Goal: Task Accomplishment & Management: Use online tool/utility

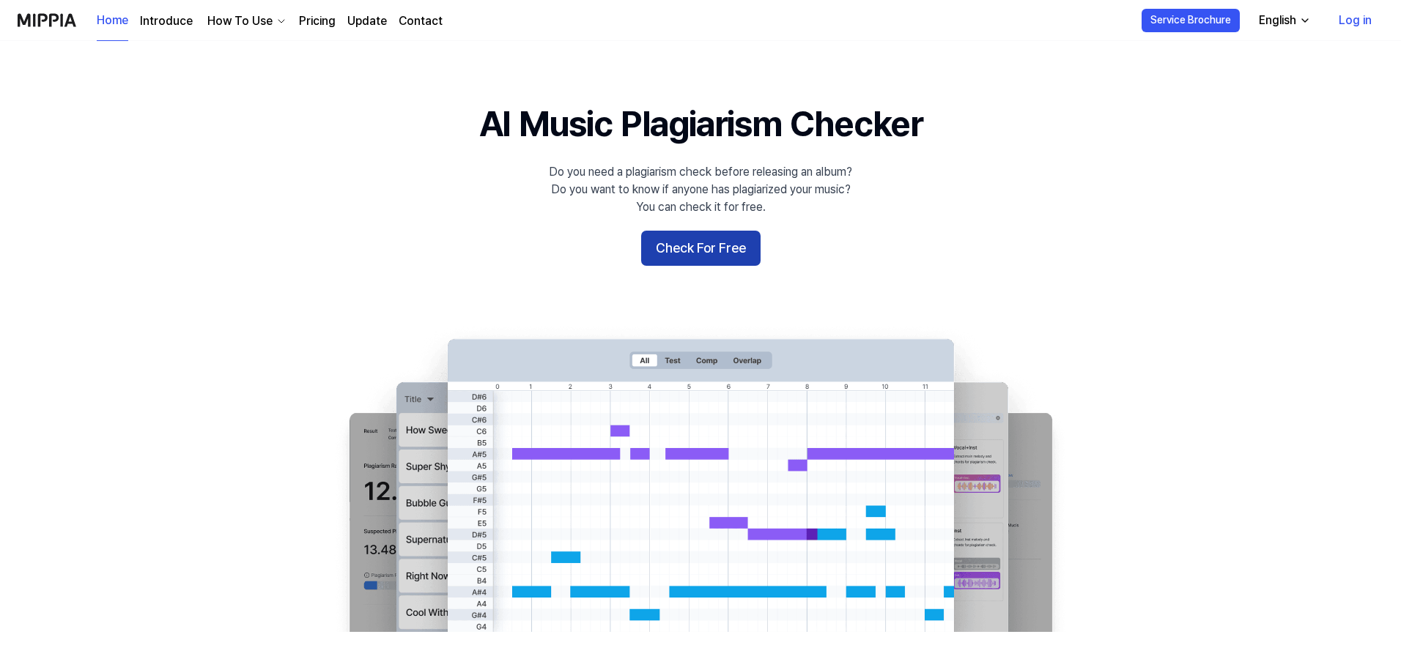
click at [708, 253] on button "Check For Free" at bounding box center [700, 248] width 119 height 35
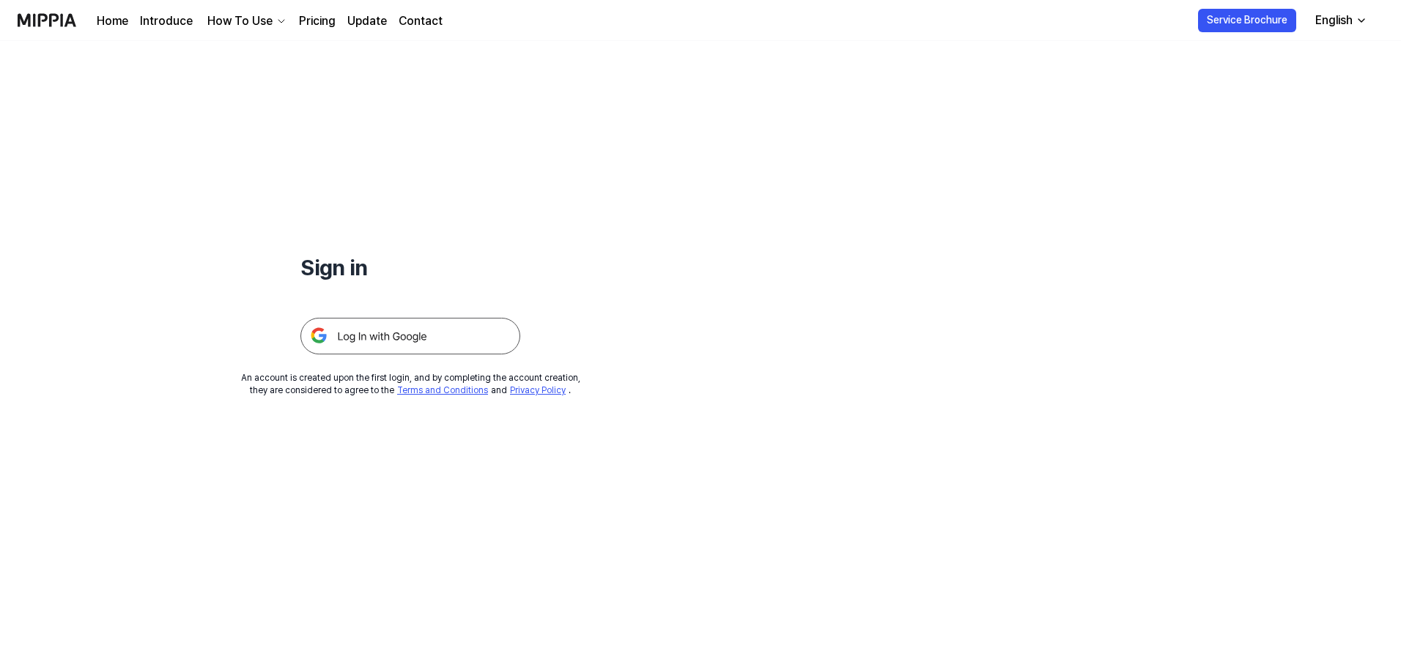
click at [412, 335] on img at bounding box center [410, 336] width 220 height 37
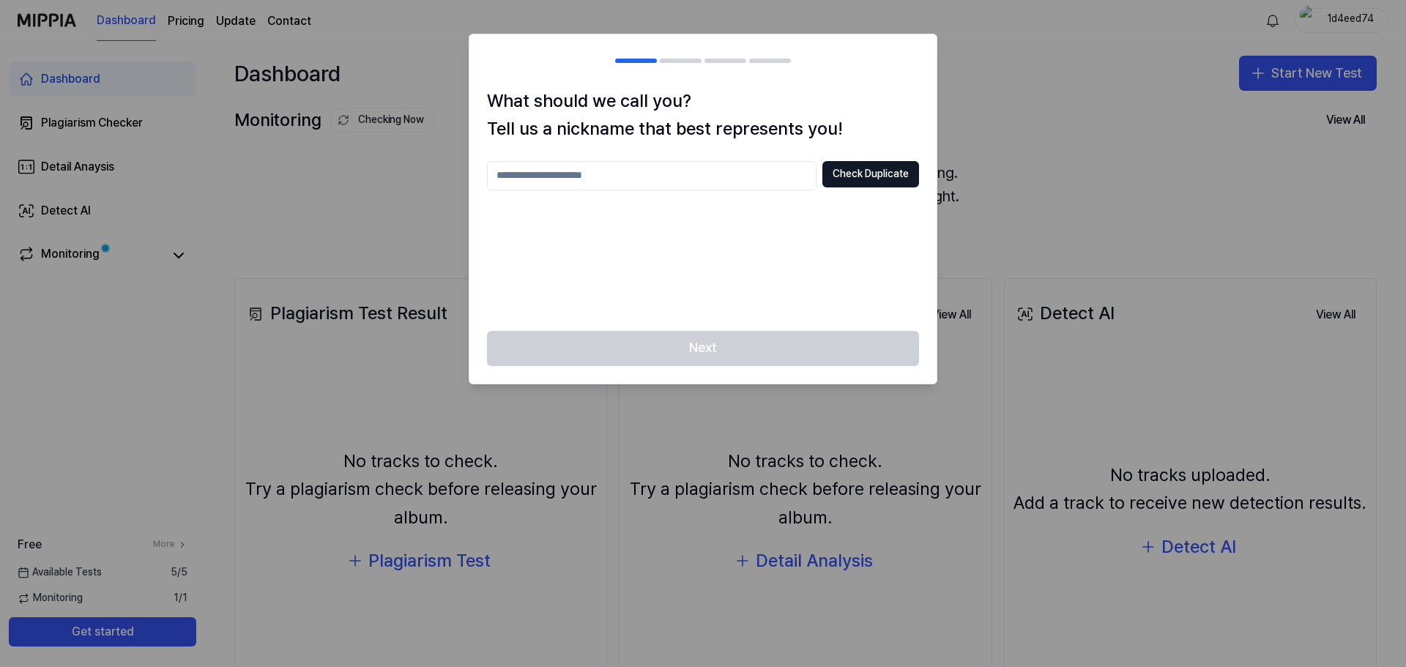
click at [674, 182] on input "text" at bounding box center [652, 174] width 330 height 29
type input "**********"
click at [874, 171] on button "Check Duplicate" at bounding box center [871, 173] width 97 height 26
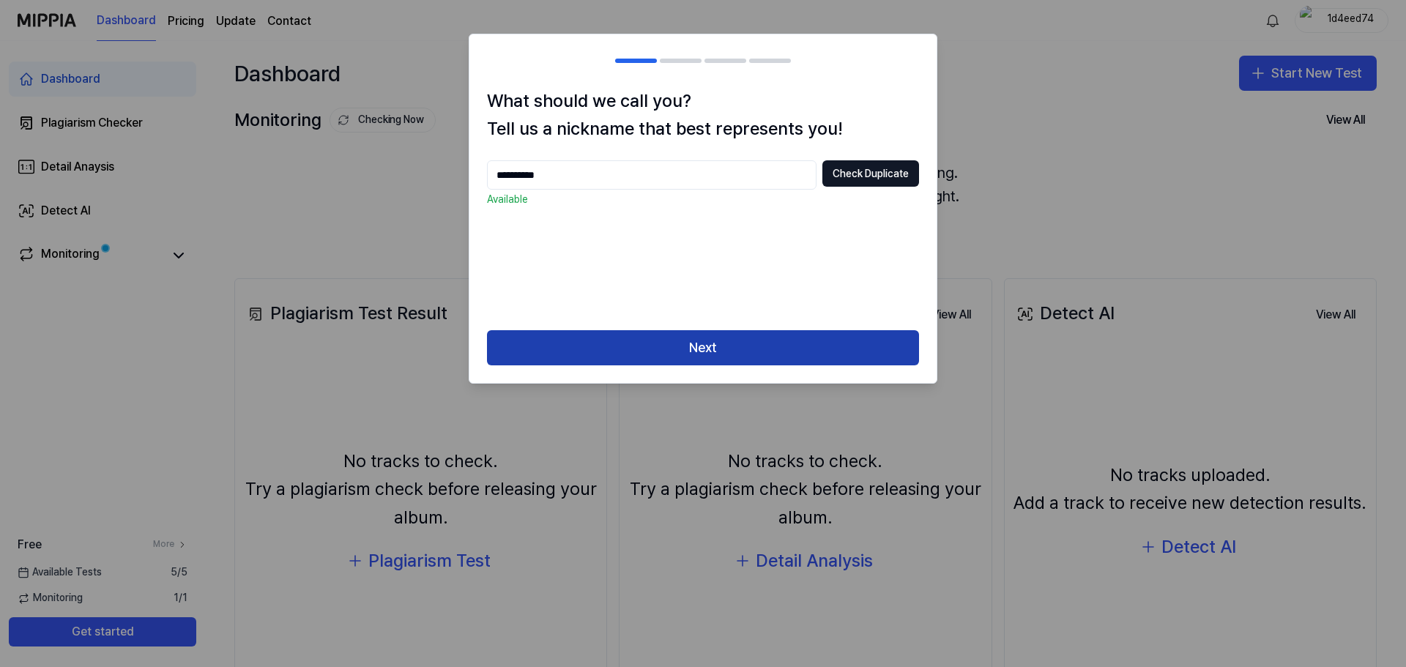
click at [726, 339] on button "Next" at bounding box center [703, 347] width 432 height 35
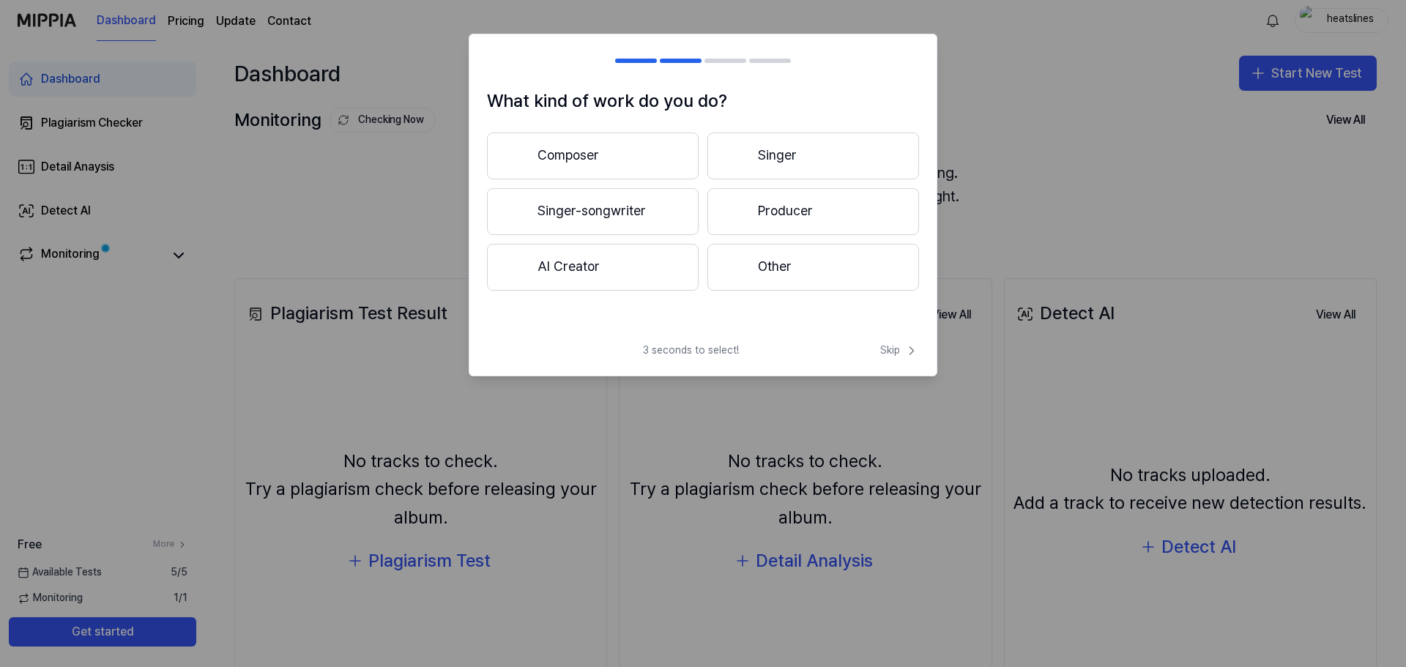
click at [609, 269] on button "AI Creator" at bounding box center [593, 267] width 212 height 47
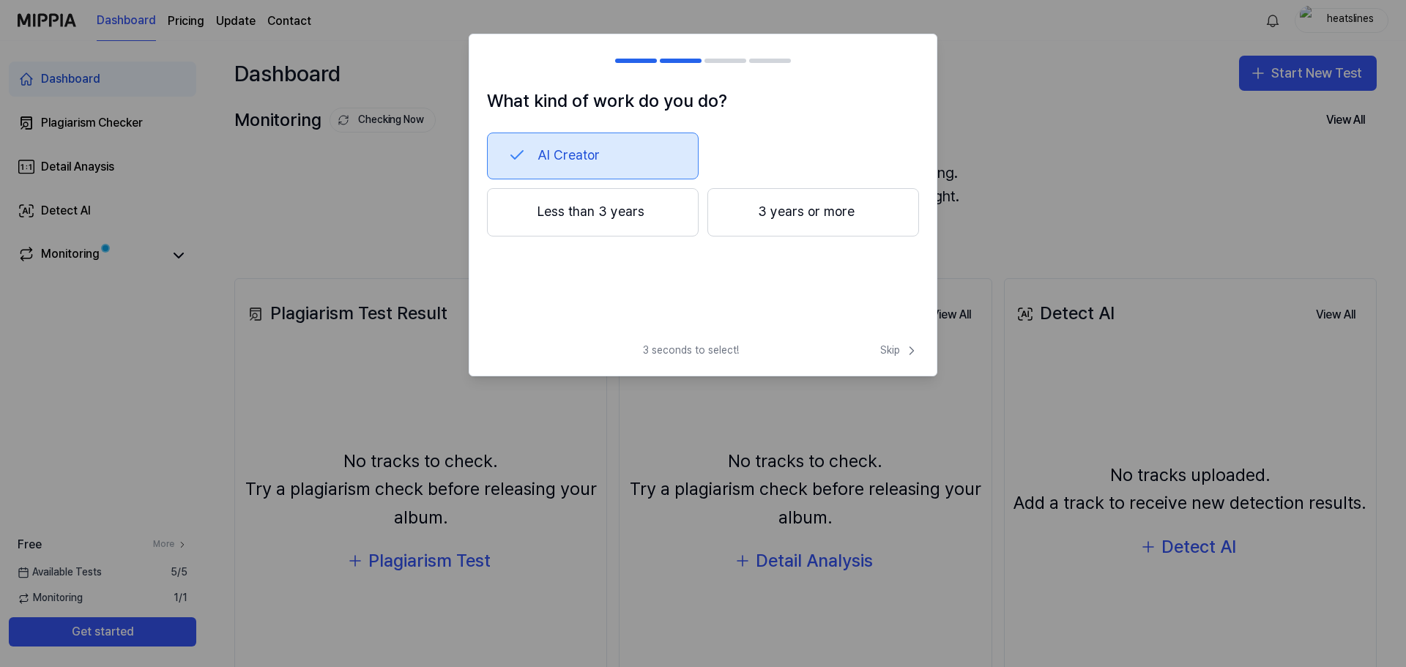
click at [664, 210] on button "Less than 3 years" at bounding box center [593, 212] width 212 height 48
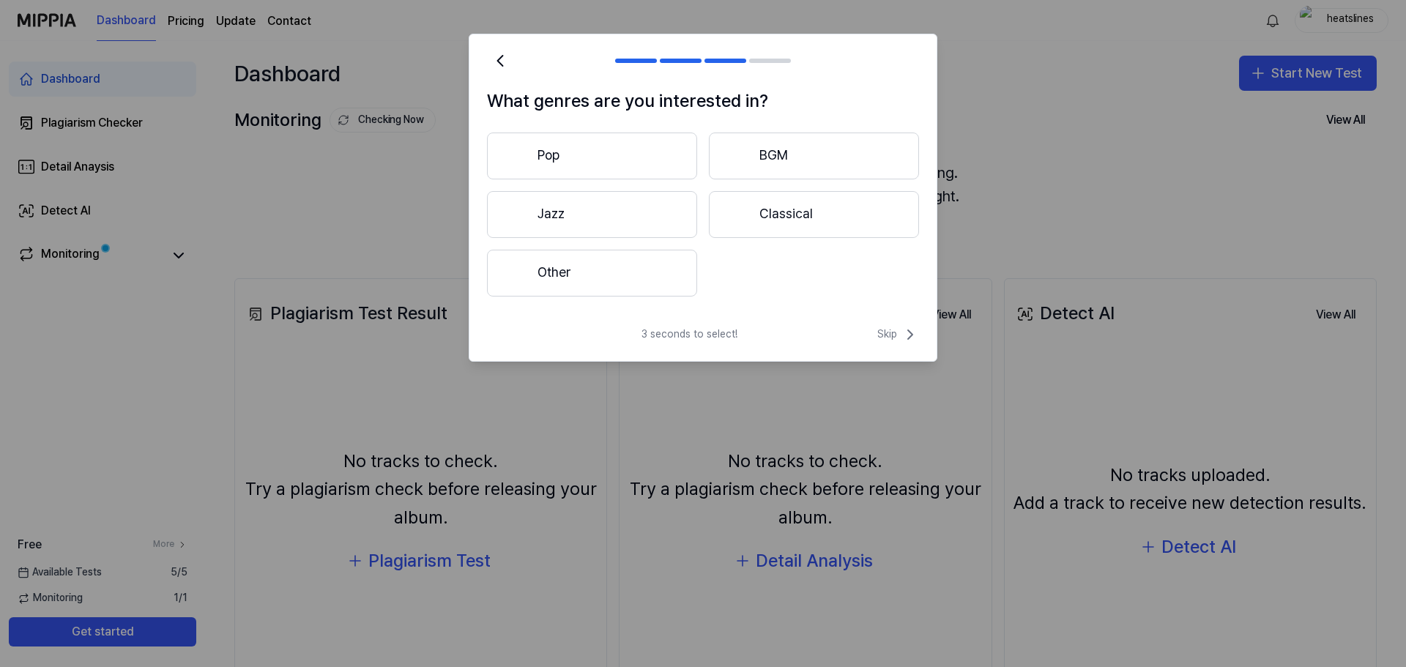
click at [600, 146] on button "Pop" at bounding box center [592, 156] width 210 height 47
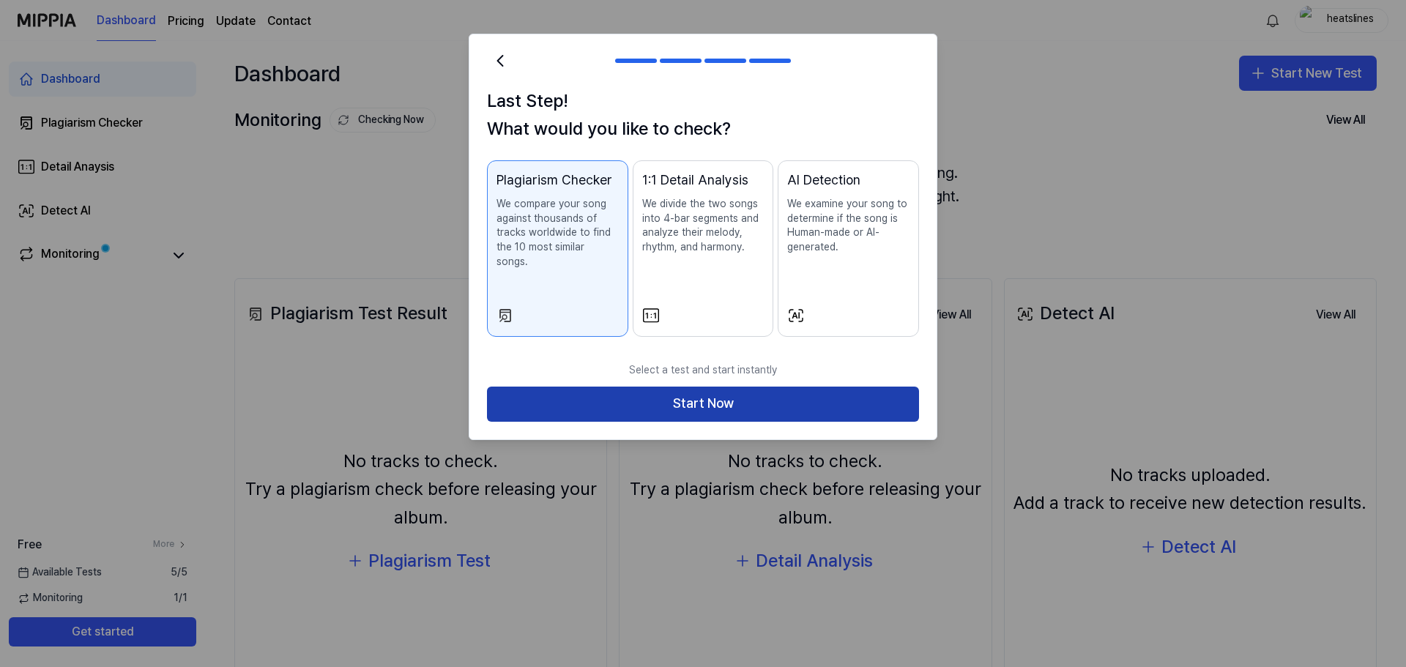
click at [740, 390] on button "Start Now" at bounding box center [703, 404] width 432 height 35
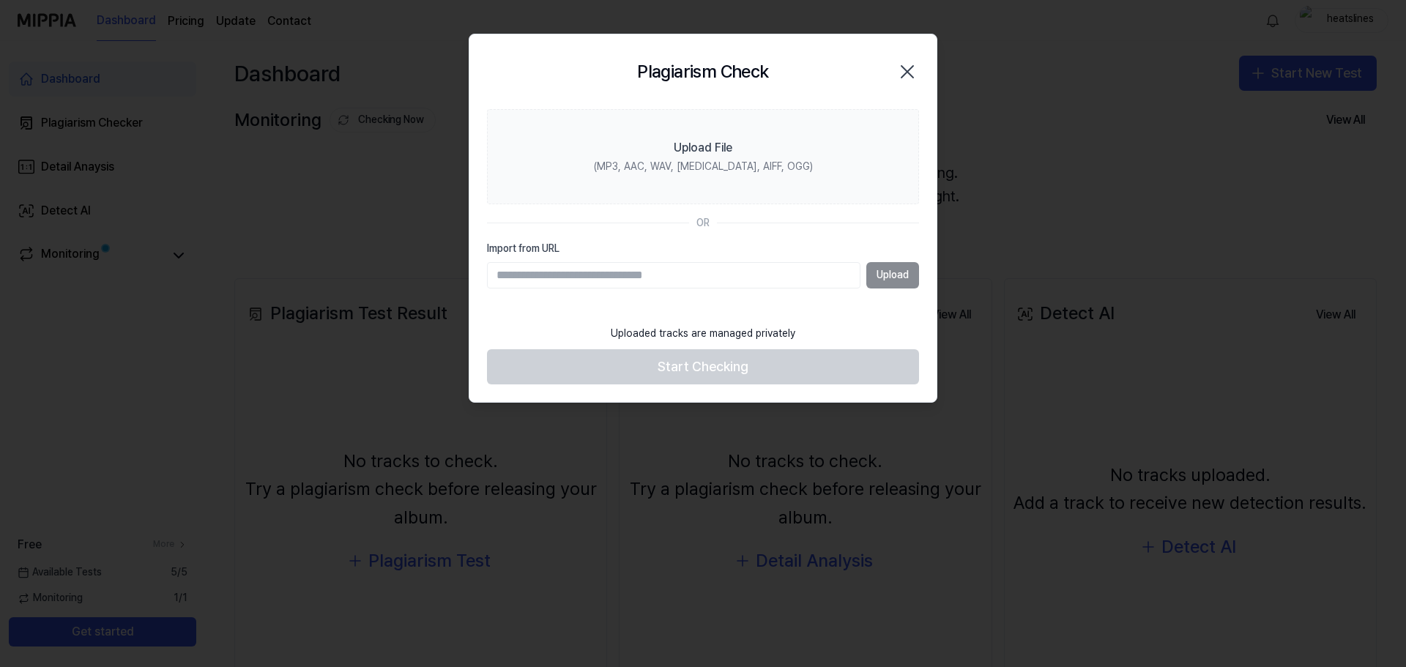
click at [902, 282] on div "Upload" at bounding box center [703, 275] width 432 height 26
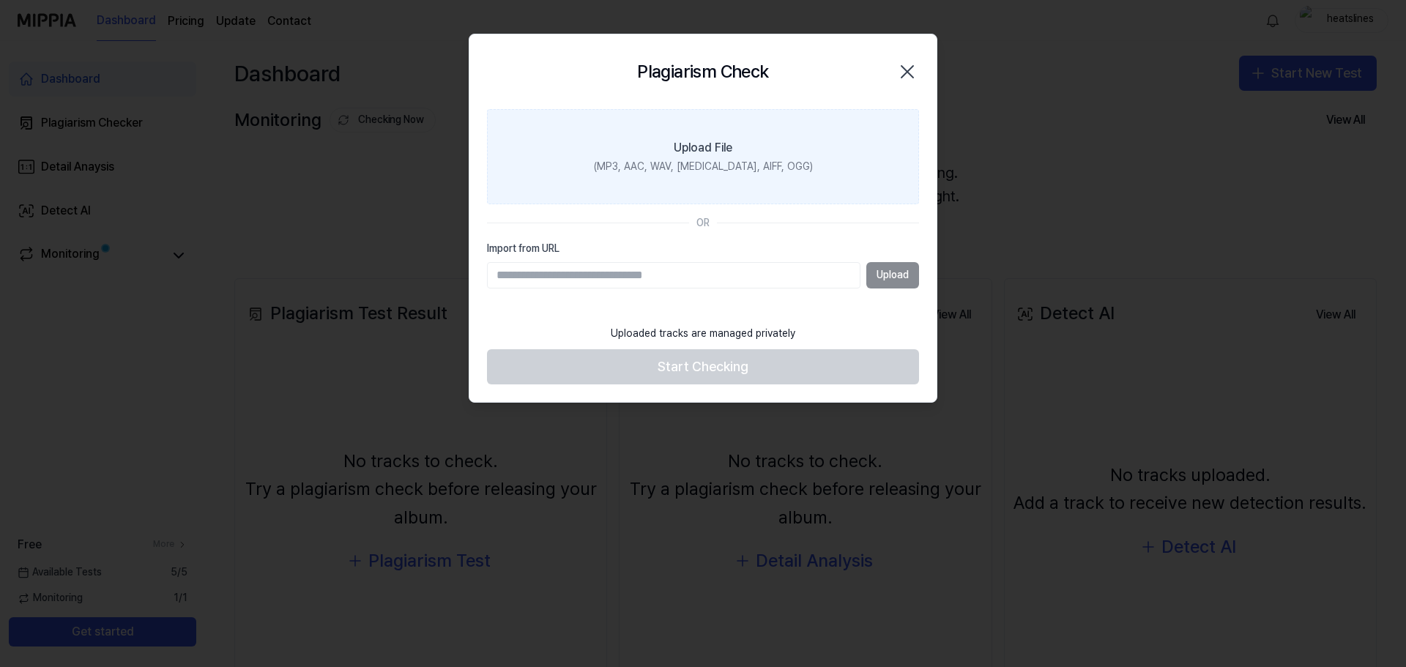
click at [710, 168] on div "(MP3, AAC, WAV, FLAC, AIFF, OGG)" at bounding box center [703, 167] width 219 height 15
click at [0, 0] on input "Upload File (MP3, AAC, WAV, FLAC, AIFF, OGG)" at bounding box center [0, 0] width 0 height 0
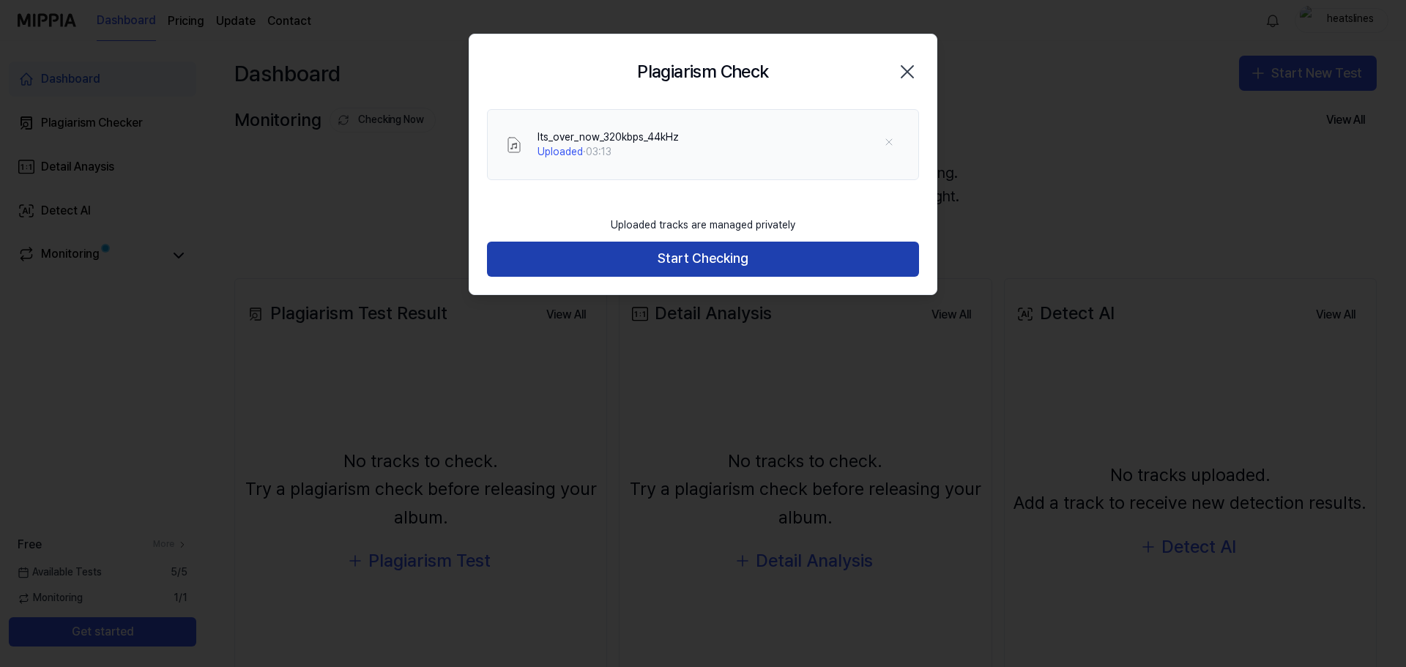
click at [707, 265] on button "Start Checking" at bounding box center [703, 259] width 432 height 35
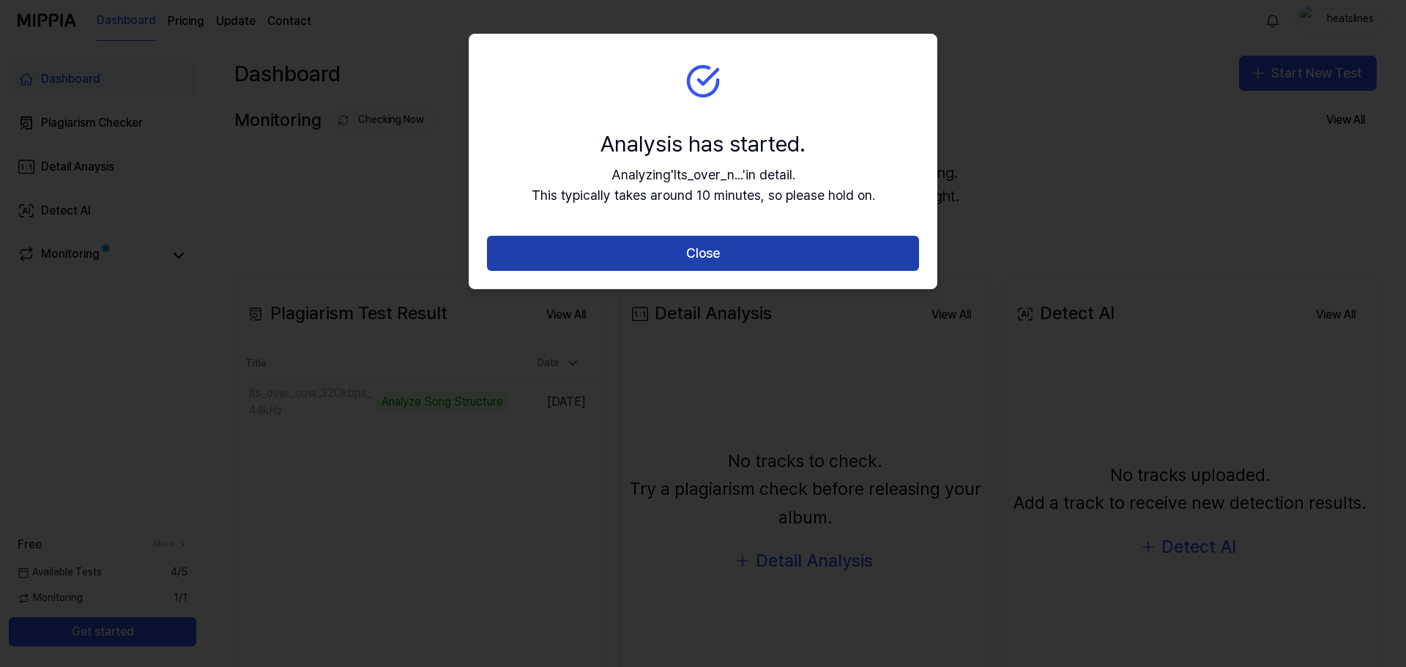
click at [710, 253] on button "Close" at bounding box center [703, 253] width 432 height 35
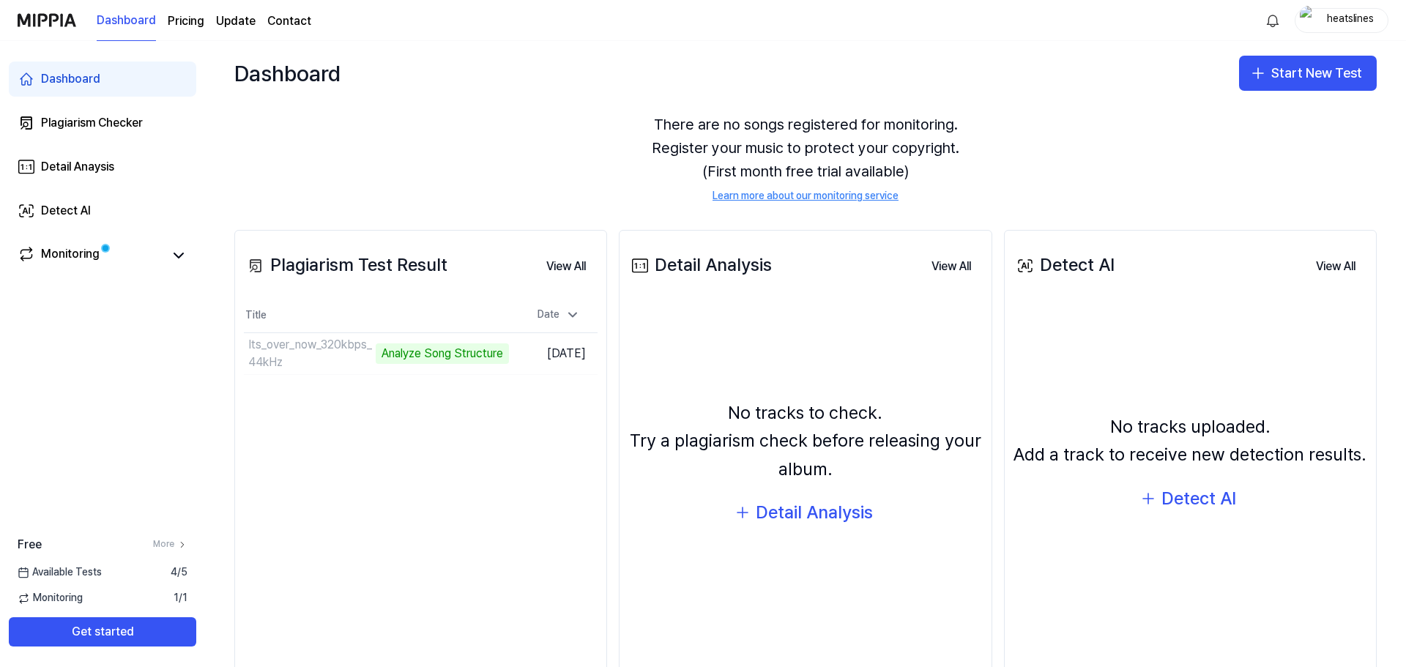
scroll to position [73, 0]
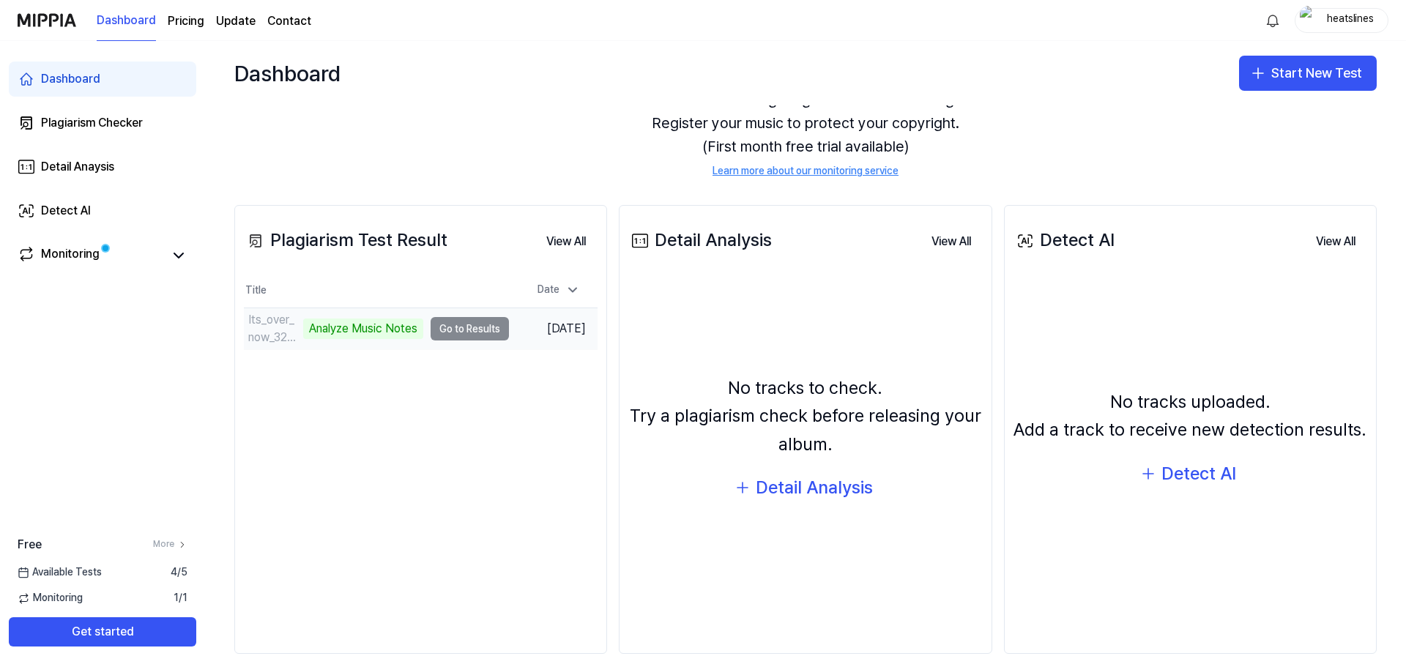
click at [463, 330] on td "Its_over_now_320kbps_44kHz Analyze Music Notes Go to Results" at bounding box center [376, 328] width 265 height 41
click at [470, 329] on td "Its_over_now_320kbps_44kHz Analyze Music Notes Go to Results" at bounding box center [376, 328] width 265 height 41
click at [261, 337] on div "Its_over_now_320kbps_44kHz" at bounding box center [274, 328] width 52 height 35
click at [366, 324] on div "Analyze Music Notes" at bounding box center [363, 329] width 120 height 21
click at [181, 256] on icon at bounding box center [178, 255] width 9 height 4
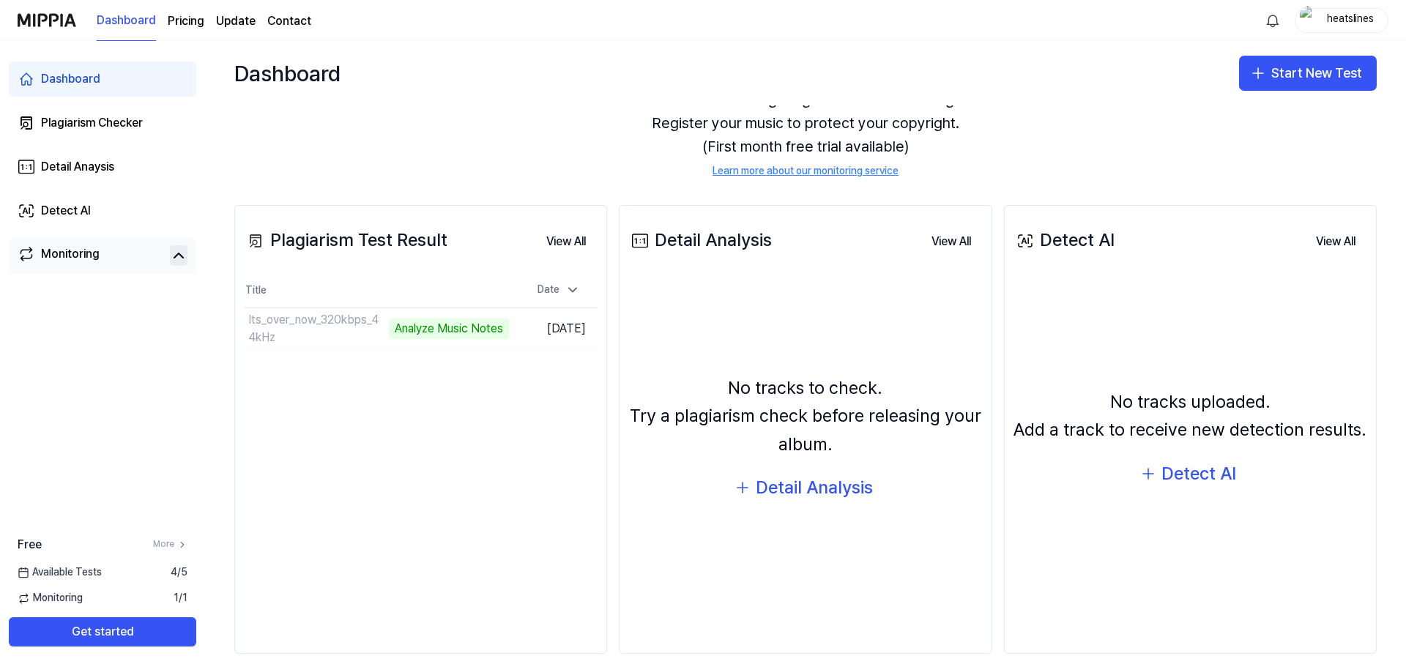
click at [84, 256] on div "Monitoring" at bounding box center [70, 255] width 59 height 21
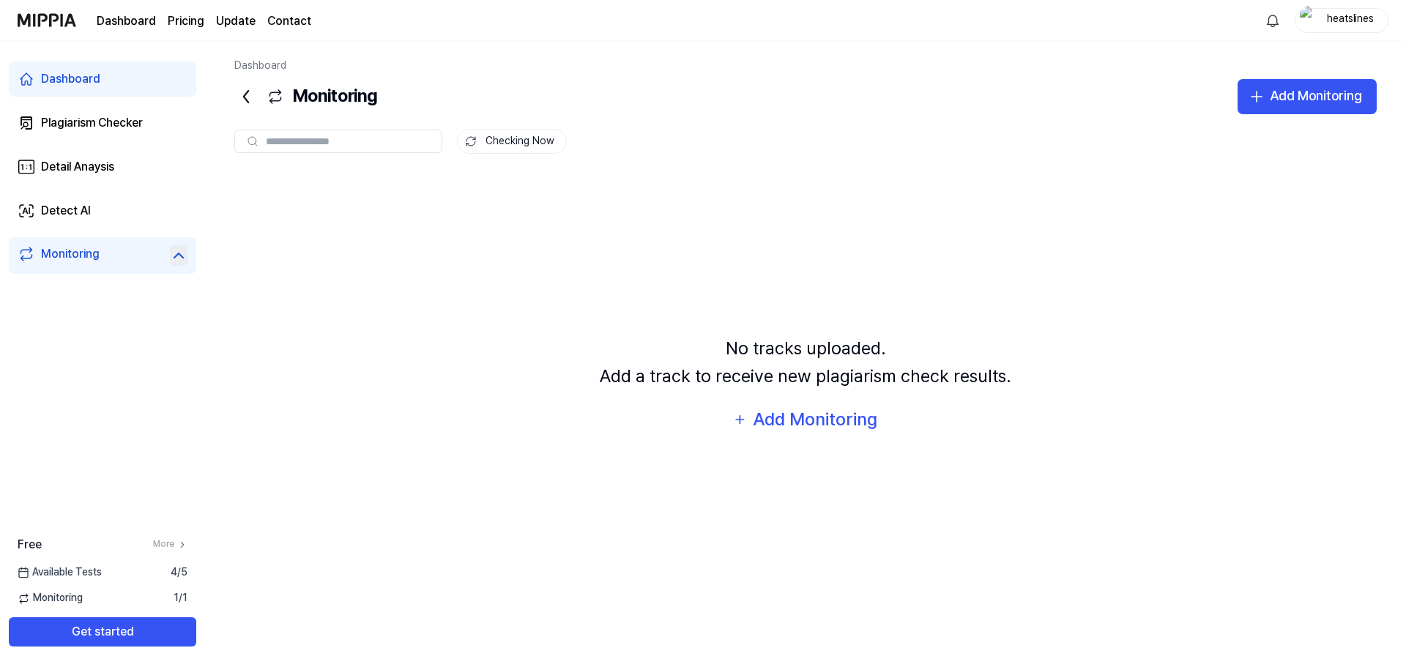
click at [171, 260] on icon at bounding box center [179, 256] width 18 height 18
click at [249, 92] on icon at bounding box center [245, 96] width 23 height 23
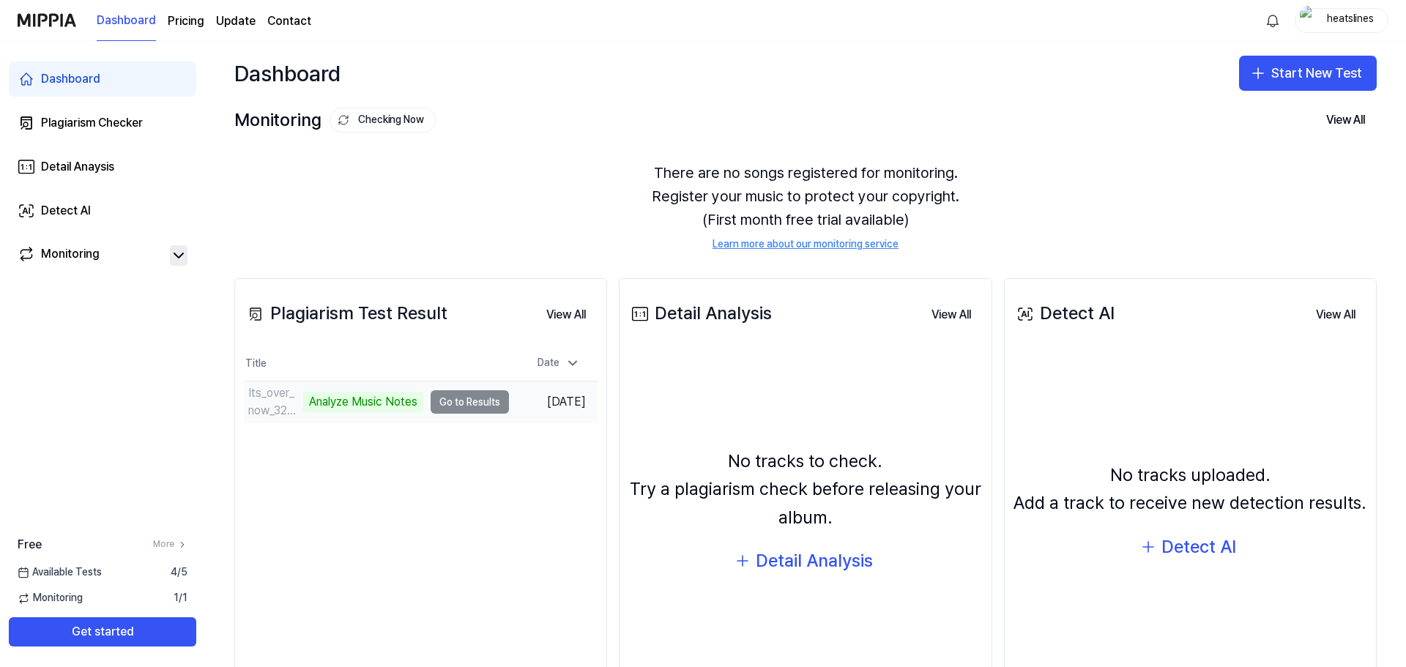
click at [464, 398] on td "Its_over_now_320kbps_44kHz Analyze Music Notes Go to Results" at bounding box center [376, 402] width 265 height 41
click at [393, 408] on div "Analyze Music Notes" at bounding box center [363, 402] width 120 height 21
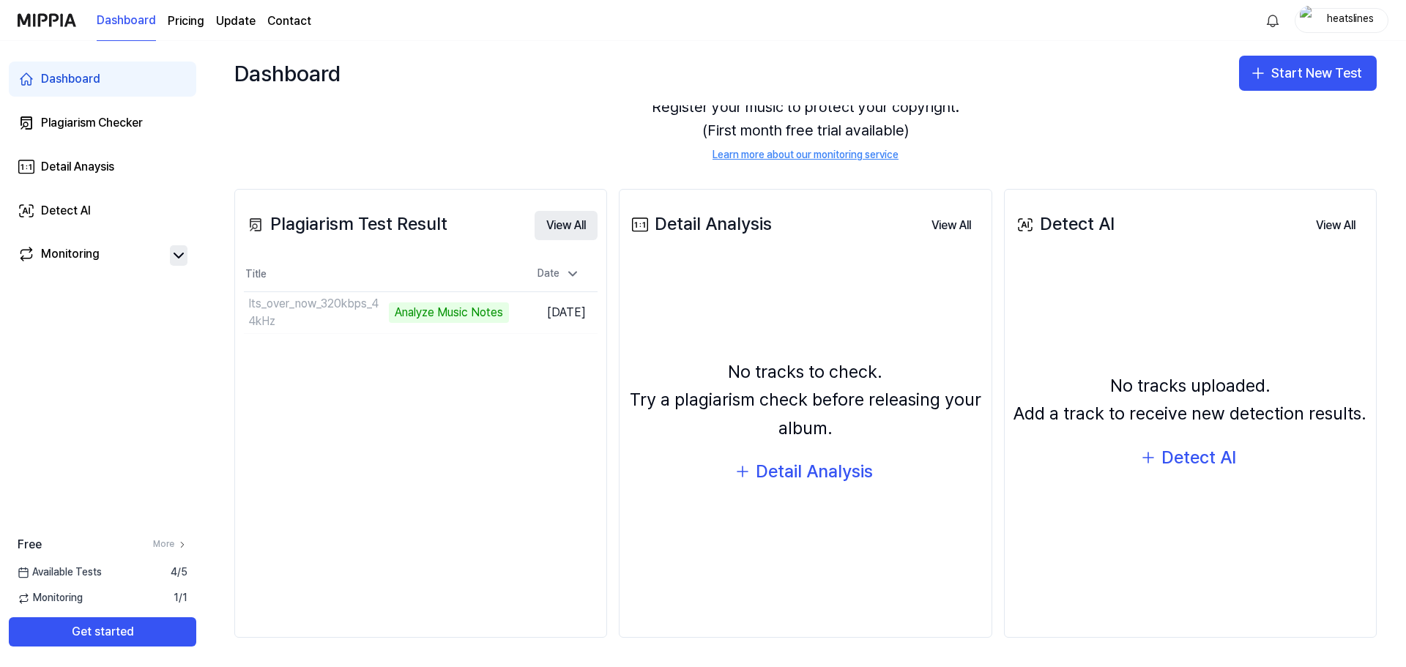
click at [562, 226] on button "View All" at bounding box center [566, 225] width 63 height 29
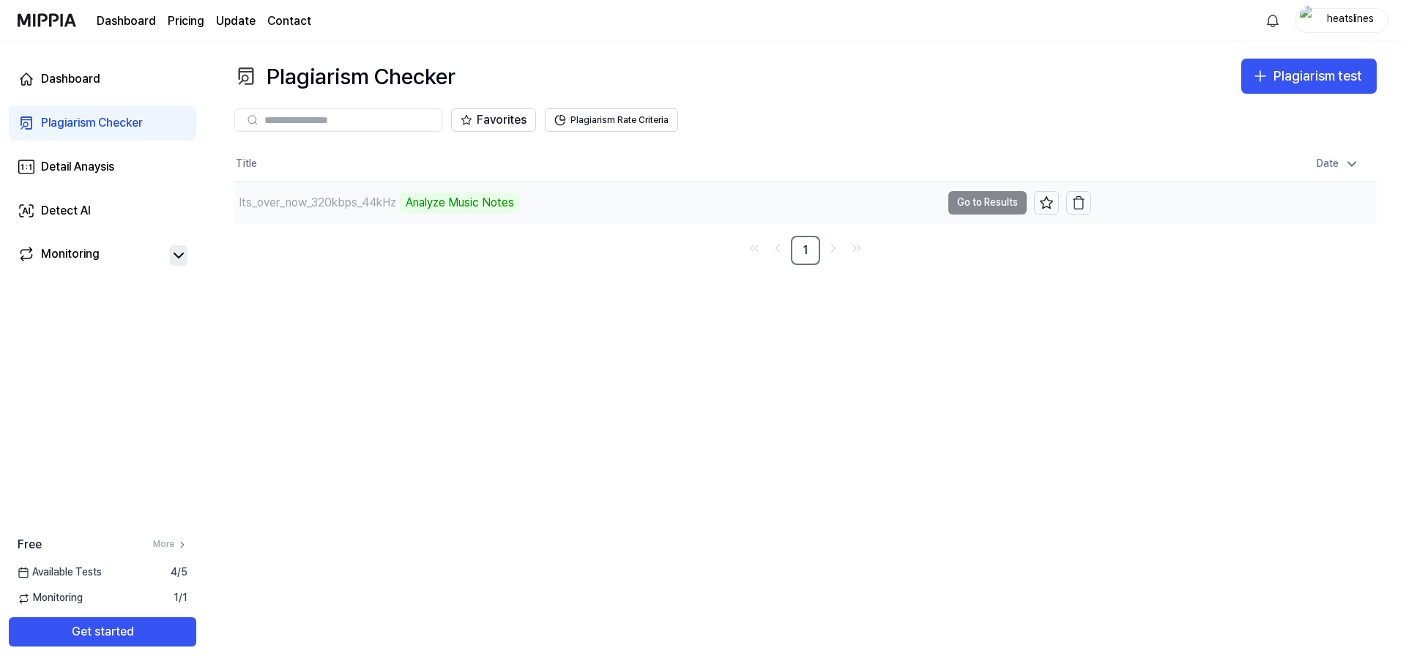
click at [470, 207] on div "Analyze Music Notes" at bounding box center [460, 203] width 120 height 21
click at [991, 201] on td "Its_over_now_320kbps_44kHz 8% Go to Results" at bounding box center [662, 202] width 857 height 41
click at [286, 204] on div "Its_over_now_320kbps_44kHz" at bounding box center [317, 203] width 157 height 18
click at [1009, 202] on button "Go to Results" at bounding box center [988, 202] width 78 height 23
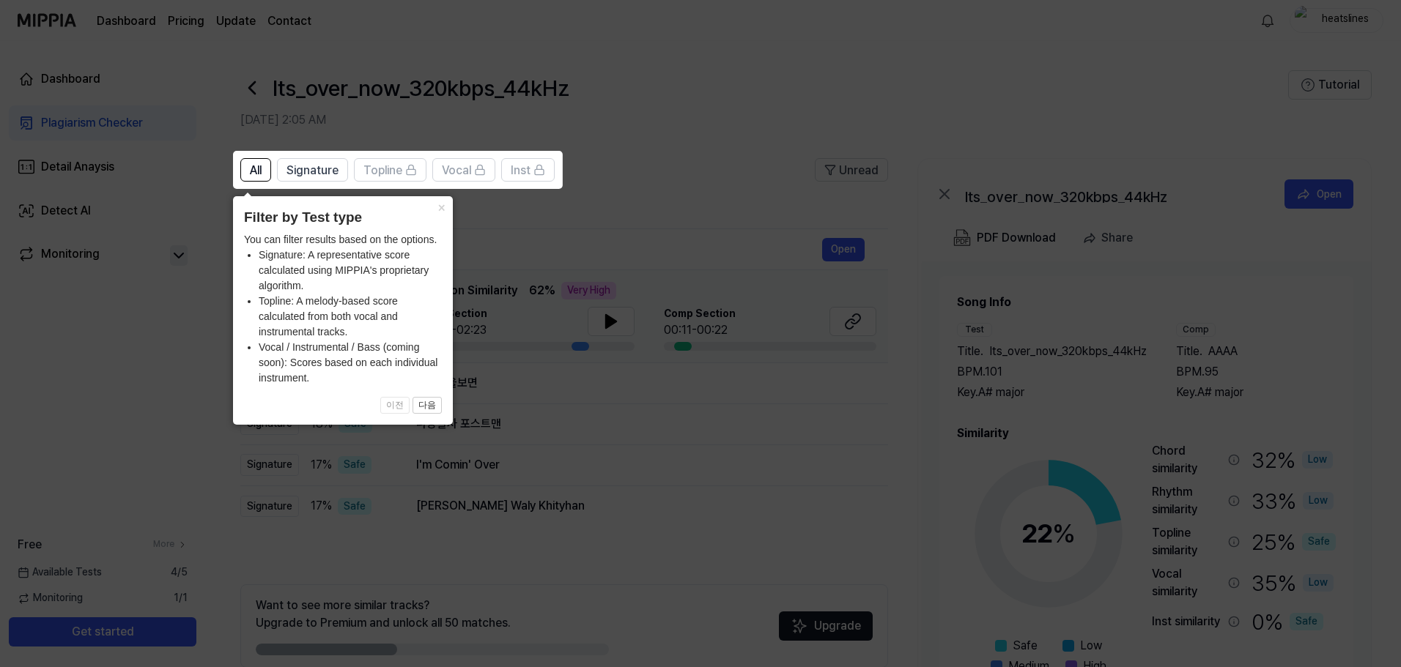
click at [598, 257] on icon at bounding box center [703, 333] width 1406 height 667
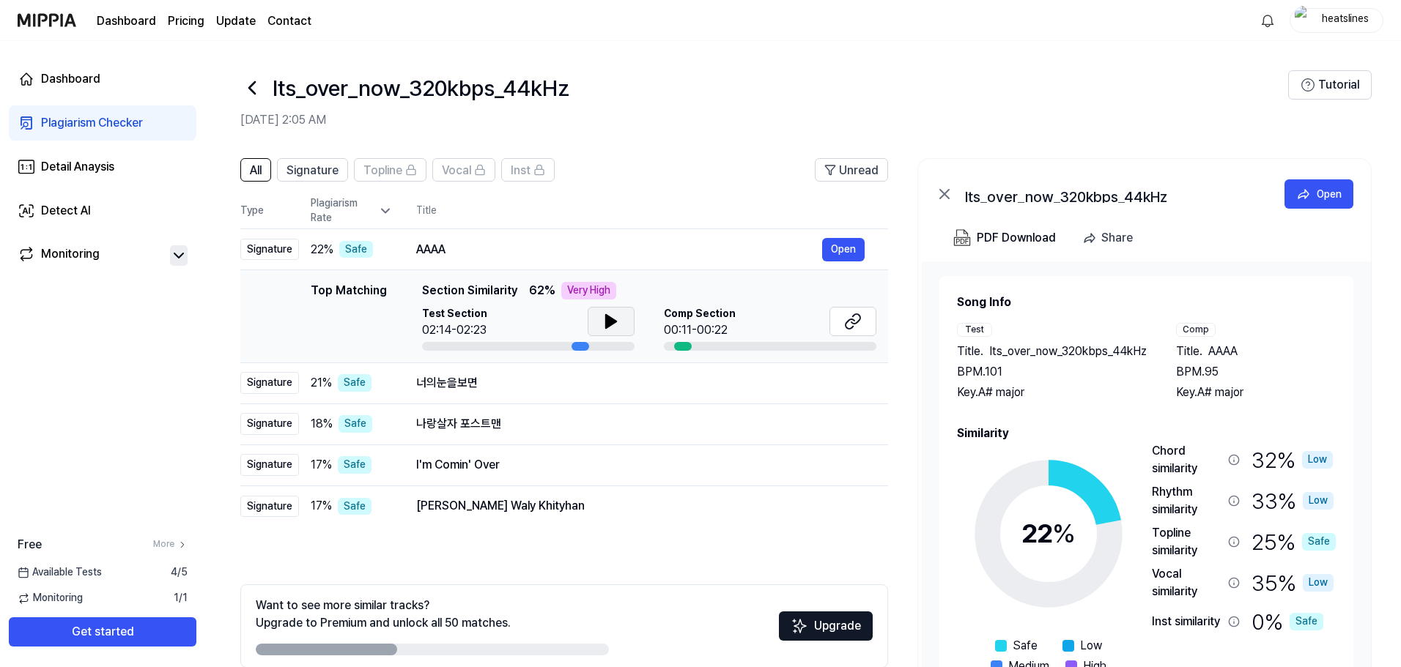
click at [606, 328] on icon at bounding box center [611, 321] width 10 height 13
click at [605, 331] on button at bounding box center [610, 321] width 47 height 29
click at [1026, 244] on div "PDF Download" at bounding box center [1015, 238] width 79 height 19
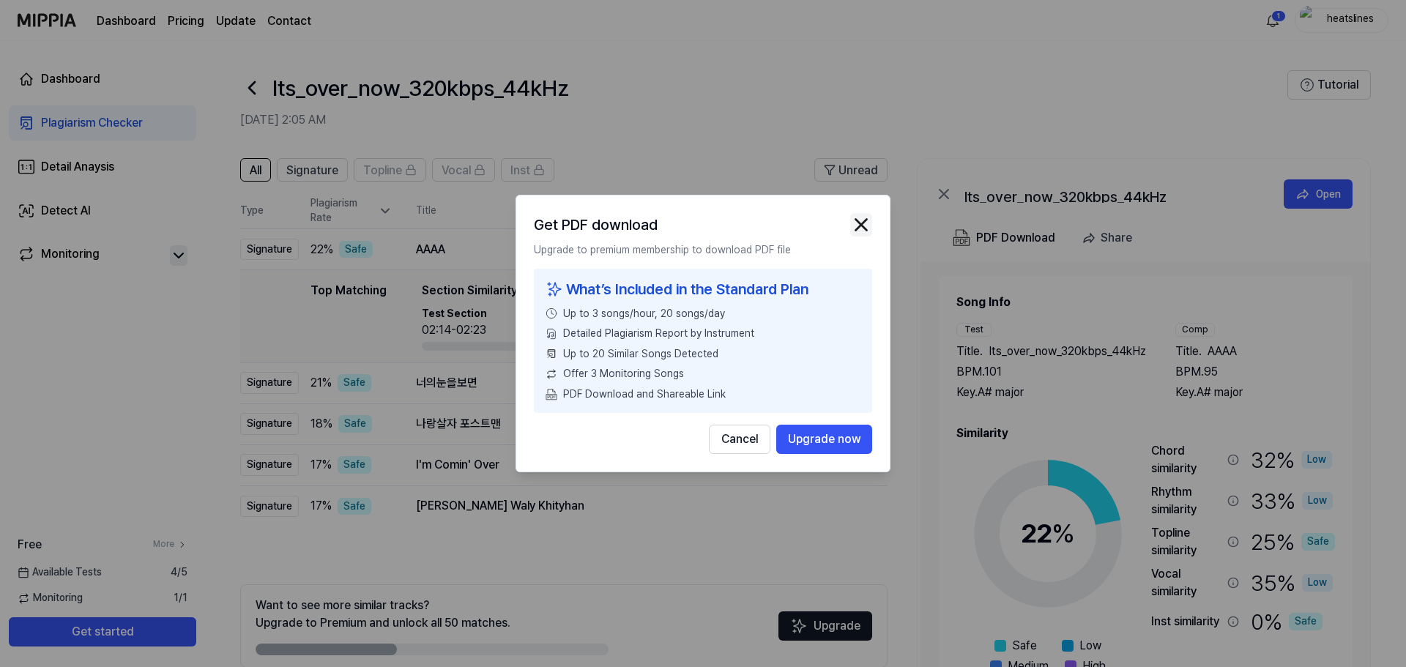
click at [864, 226] on img "button" at bounding box center [861, 225] width 22 height 22
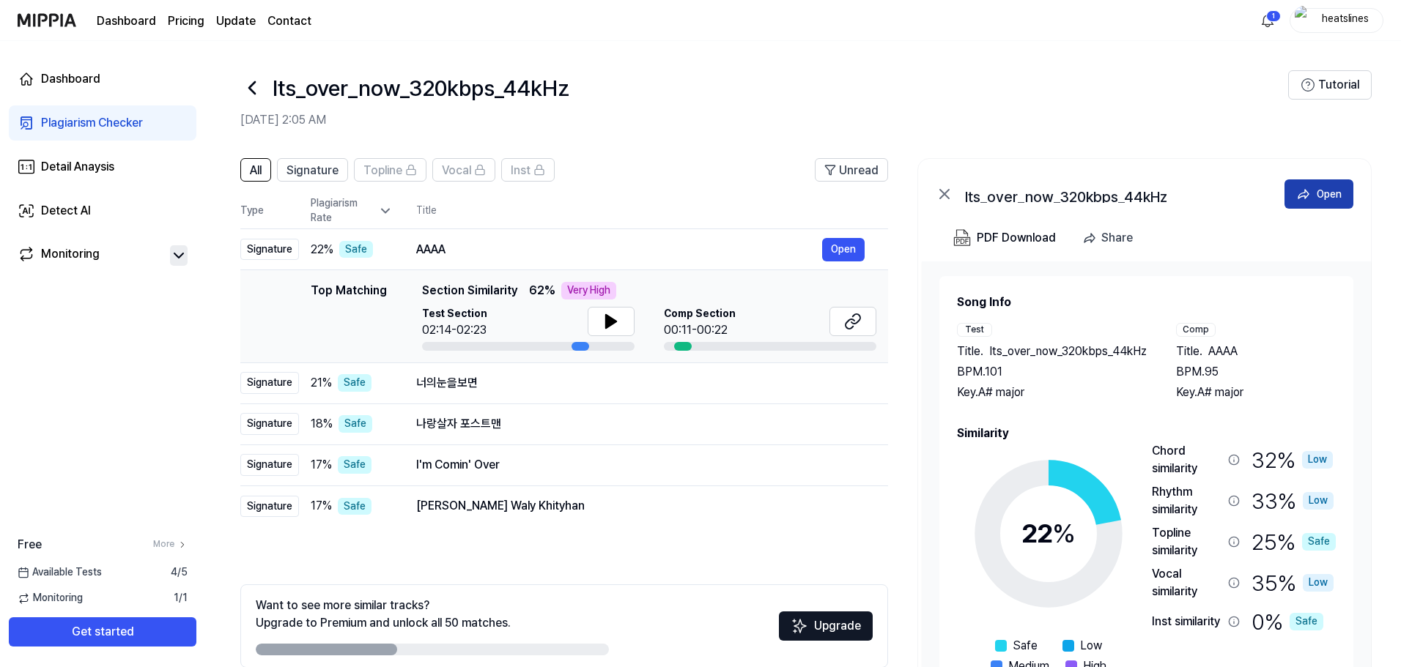
click at [1310, 194] on button "Open" at bounding box center [1318, 193] width 69 height 29
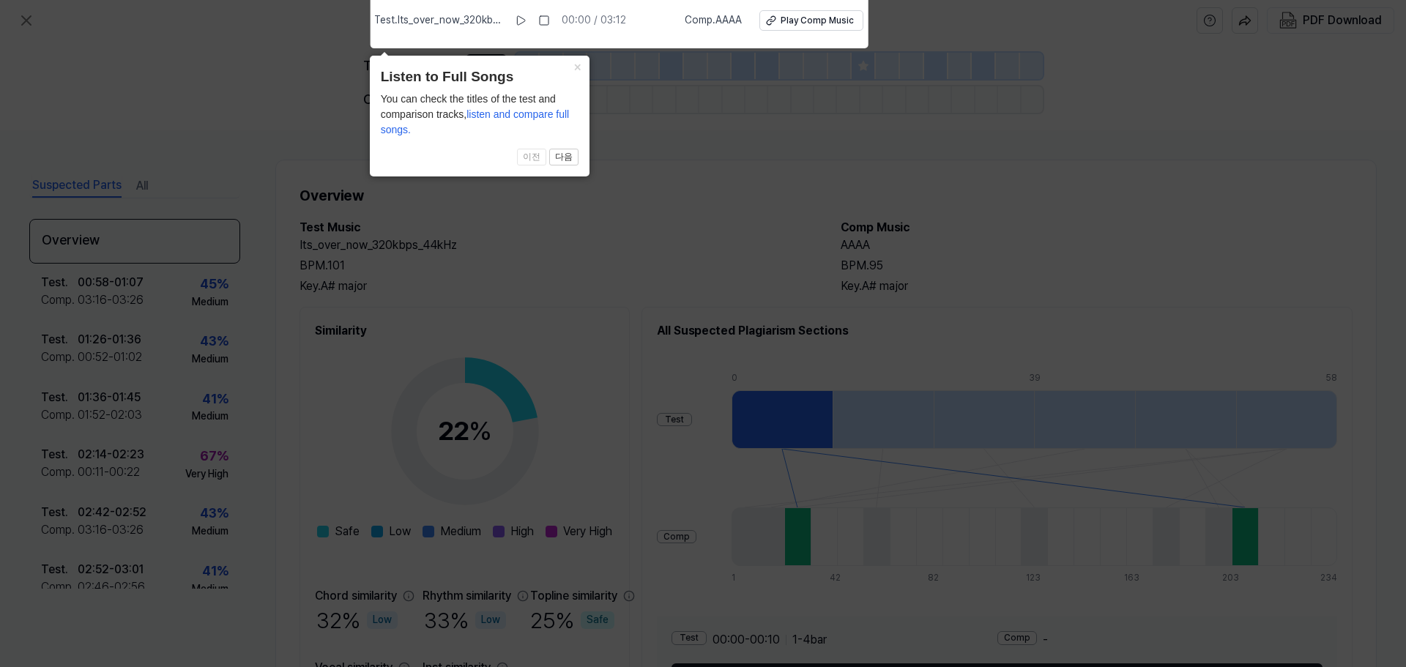
click at [703, 199] on icon at bounding box center [703, 330] width 1406 height 675
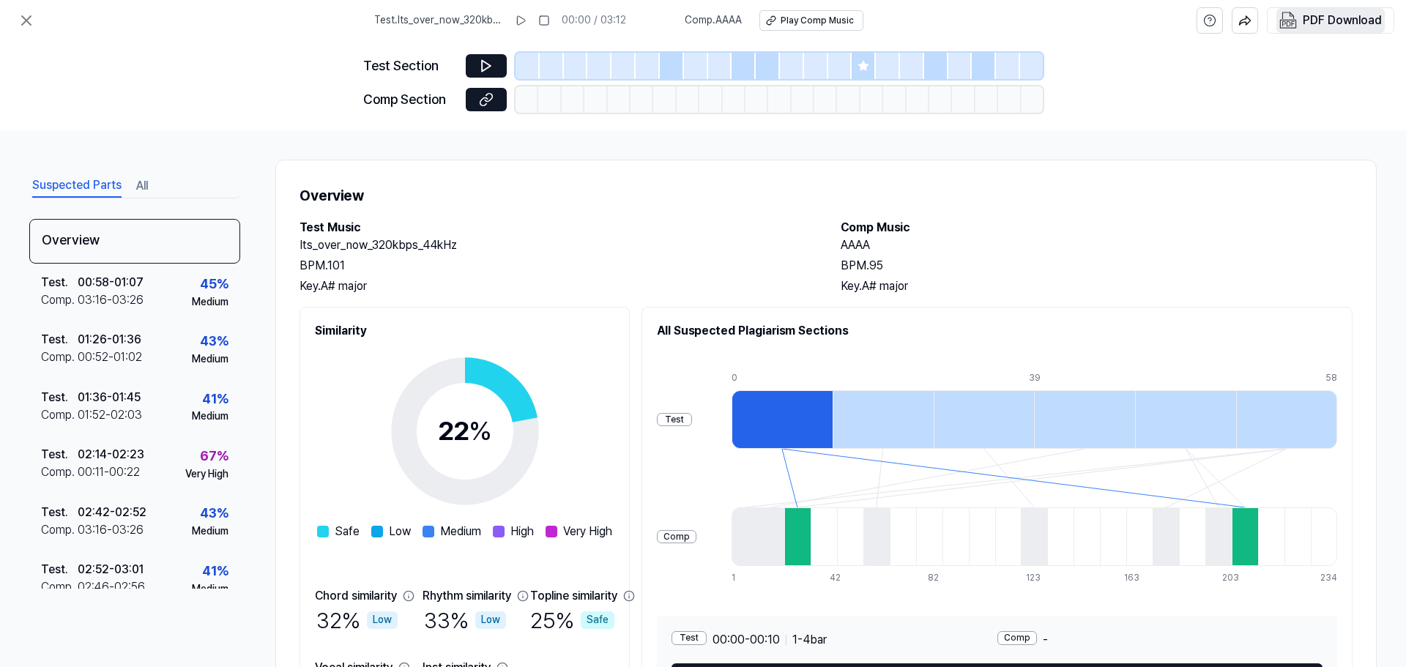
click at [1360, 21] on div "PDF Download" at bounding box center [1342, 20] width 79 height 19
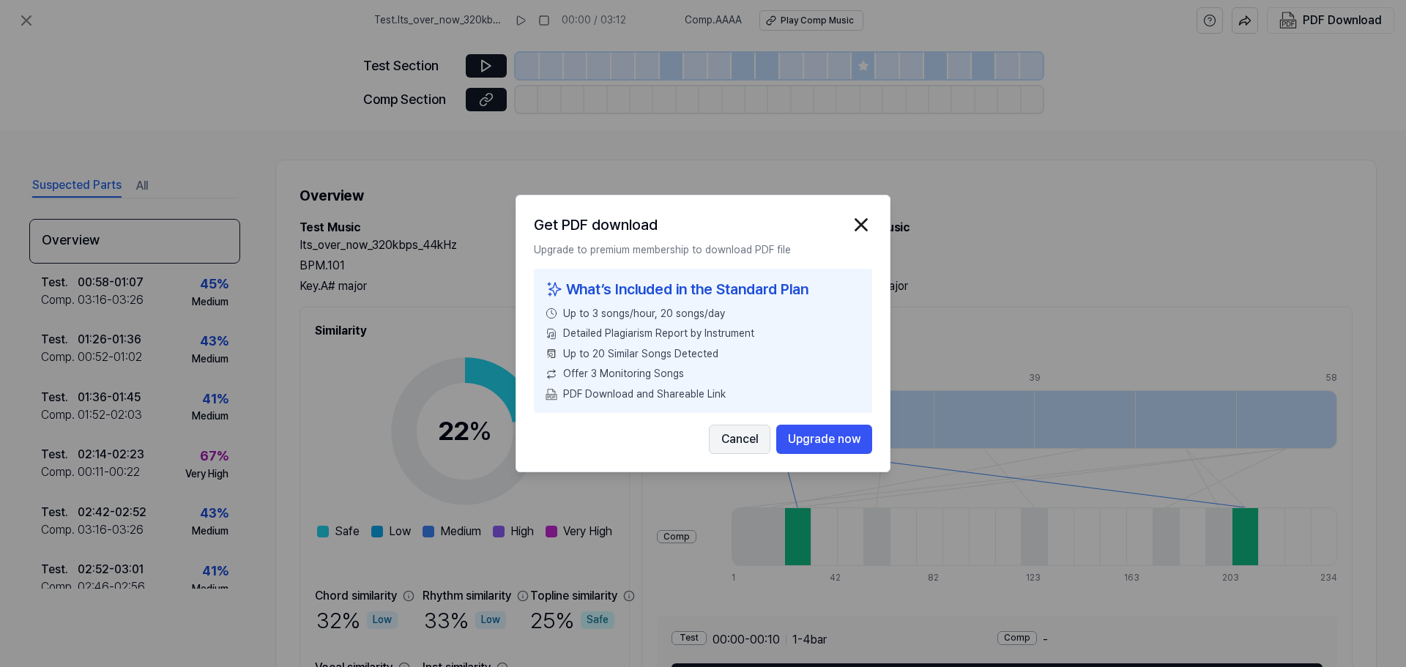
click at [733, 438] on button "Cancel" at bounding box center [740, 439] width 62 height 29
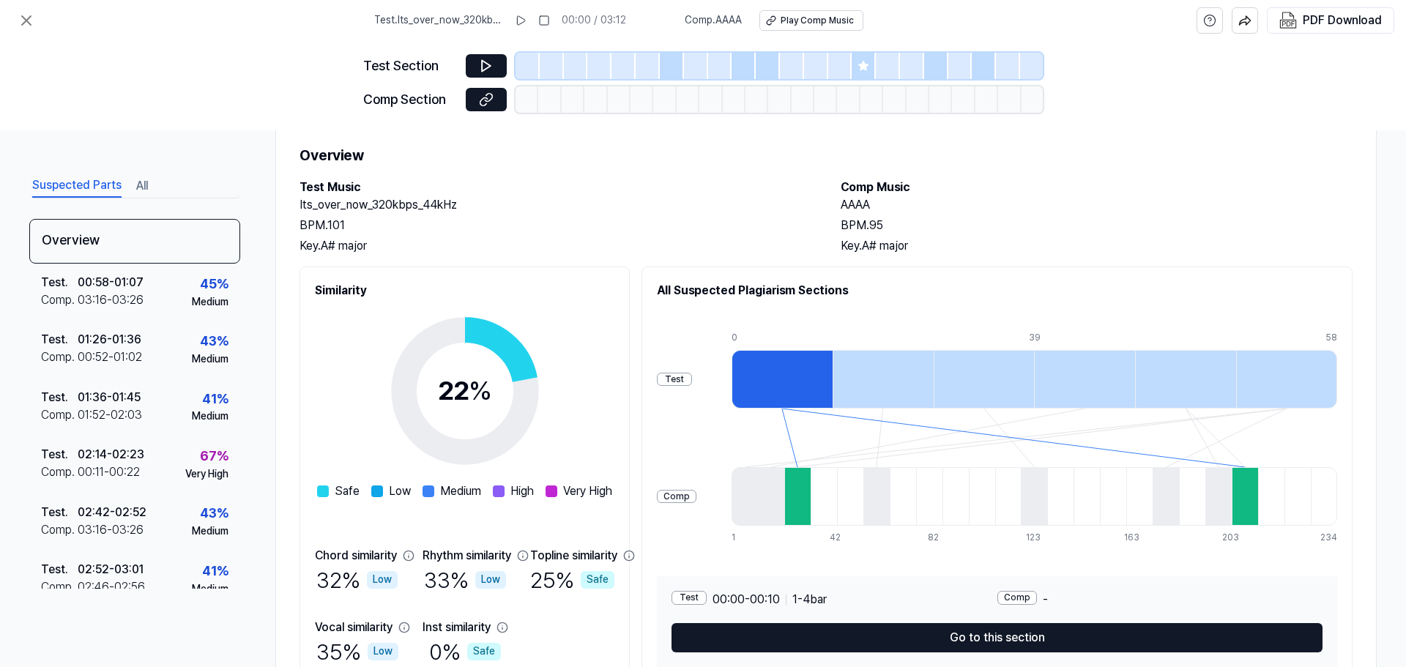
scroll to position [73, 0]
